Goal: Communication & Community: Answer question/provide support

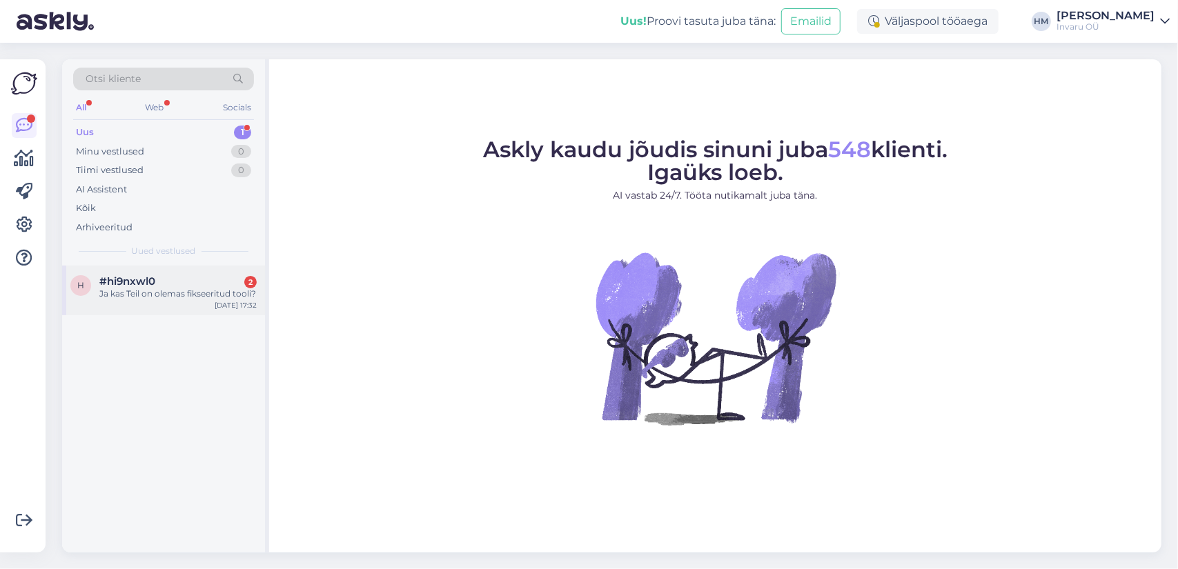
click at [153, 288] on div "Ja kas Teil on olemas fikseeritud tooli?" at bounding box center [177, 294] width 157 height 12
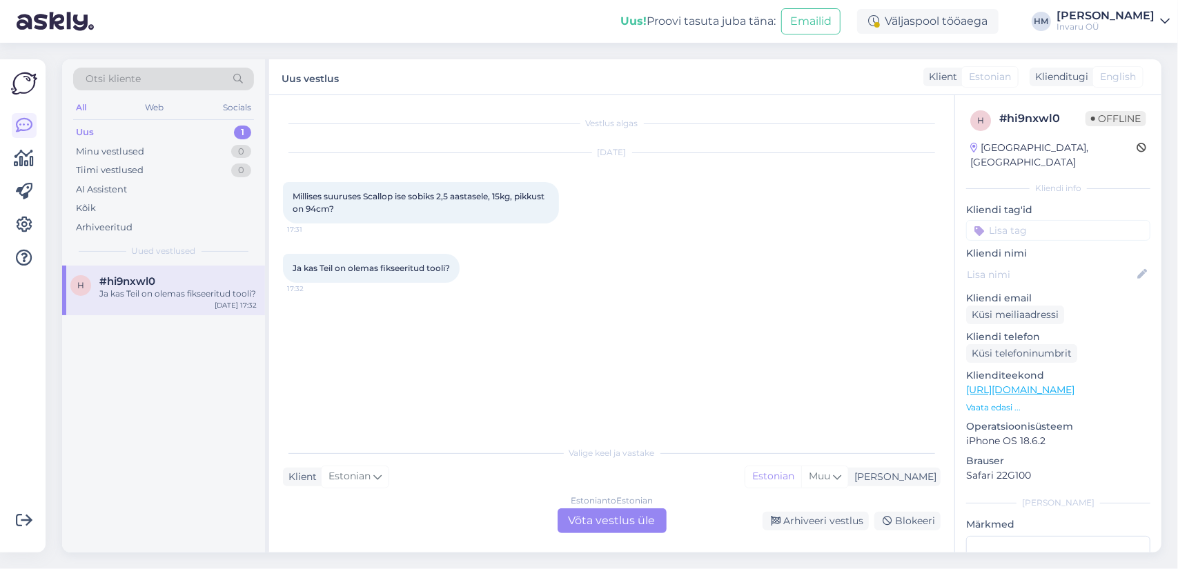
click at [597, 522] on div "Estonian to Estonian Võta vestlus üle" at bounding box center [612, 521] width 109 height 25
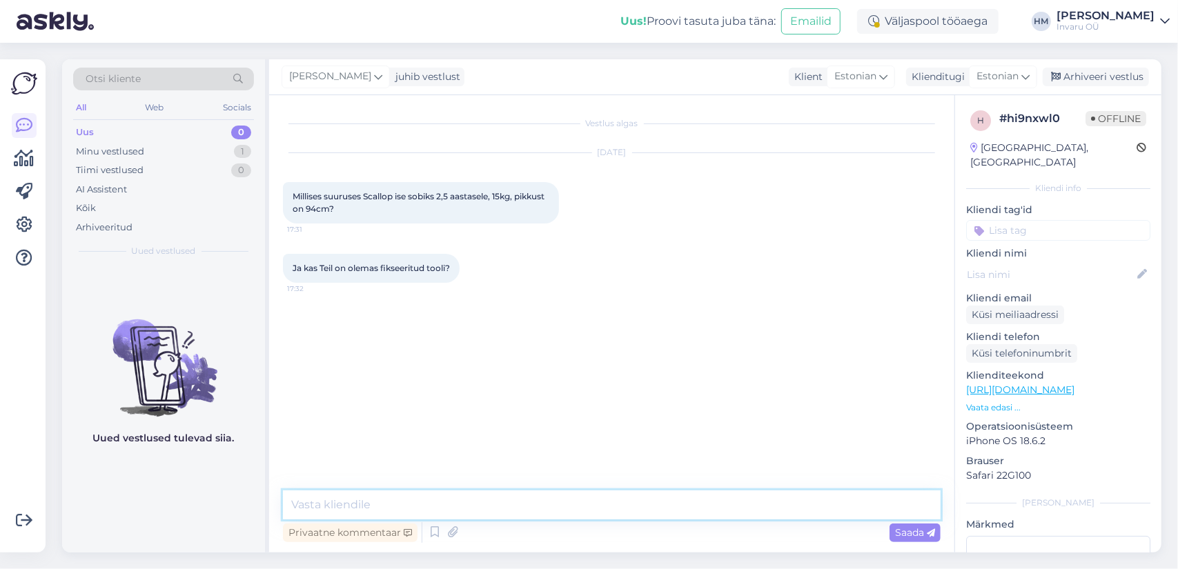
click at [366, 504] on textarea at bounding box center [612, 505] width 658 height 29
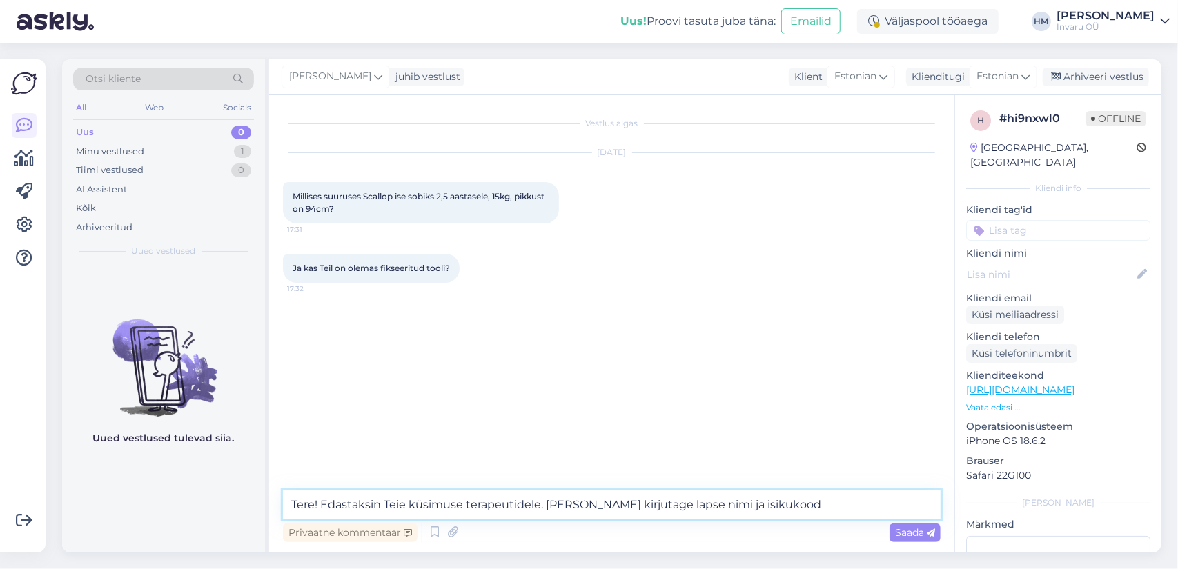
drag, startPoint x: 700, startPoint y: 504, endPoint x: 782, endPoint y: 502, distance: 82.8
click at [700, 504] on textarea "Tere! Edastaksin Teie küsimuse terapeutidele. [PERSON_NAME] kirjutage lapse nim…" at bounding box center [612, 505] width 658 height 29
click at [758, 496] on textarea "Tere! Edastaksin Teie küsimuse terapeutidele. Palun kirjutage lapse nimi, isiku…" at bounding box center [612, 505] width 658 height 29
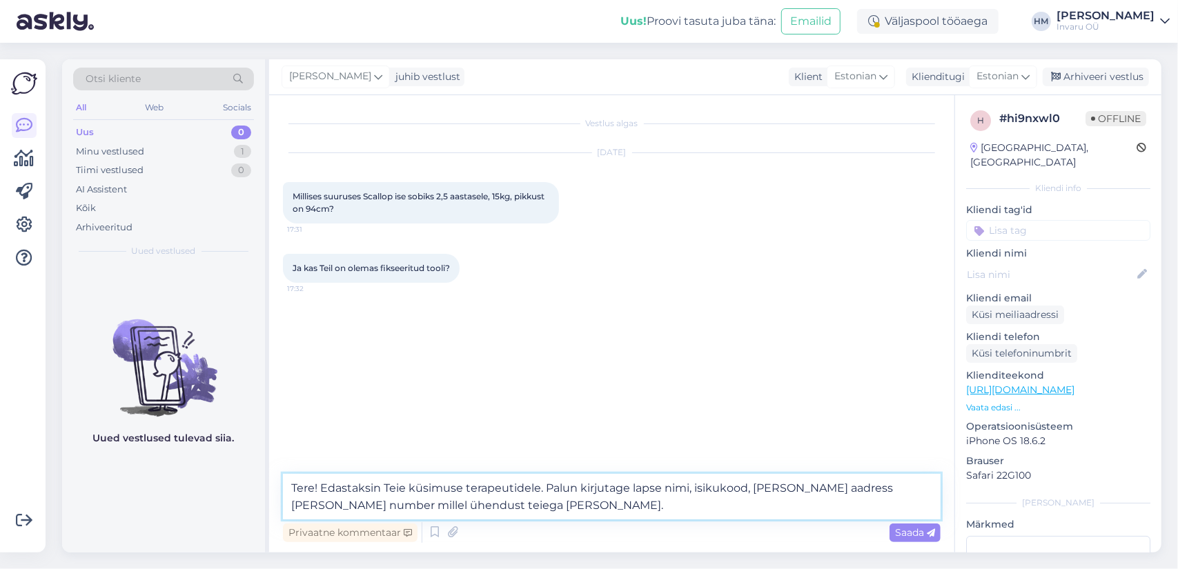
click at [386, 502] on textarea "Tere! Edastaksin Teie küsimuse terapeutidele. Palun kirjutage lapse nimi, isiku…" at bounding box center [612, 497] width 658 height 46
type textarea "Tere! Edastaksin Teie küsimuse terapeutidele. Palun kirjutage lapse nimi, isiku…"
click at [903, 531] on span "Saada" at bounding box center [915, 532] width 40 height 12
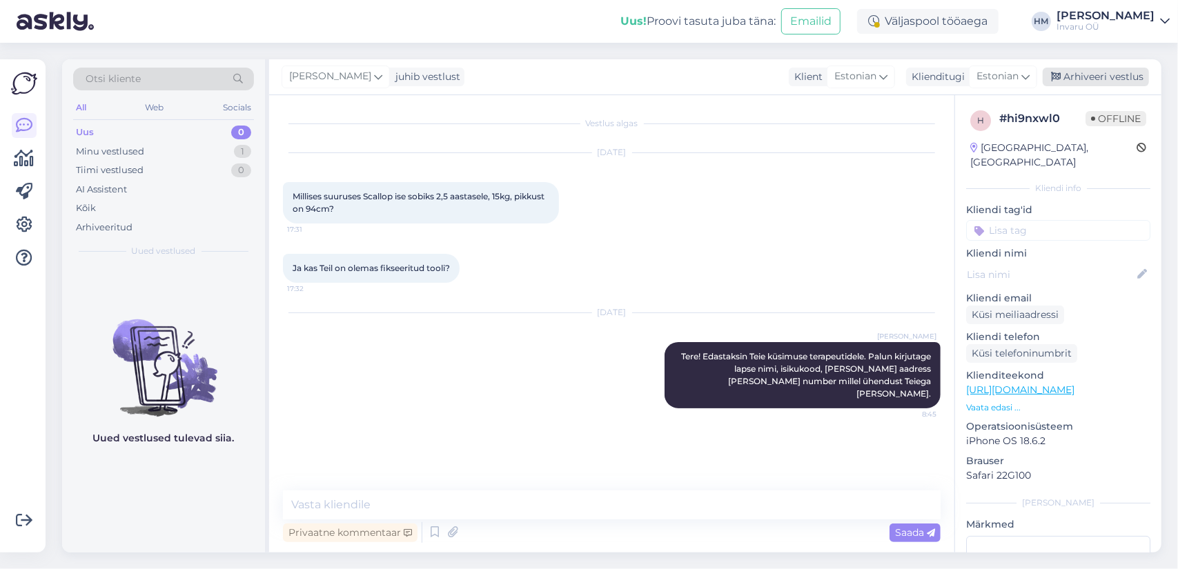
click at [1126, 71] on div "Arhiveeri vestlus" at bounding box center [1096, 77] width 106 height 19
